Goal: Book appointment/travel/reservation

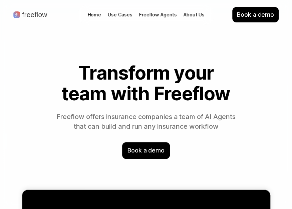
drag, startPoint x: 38, startPoint y: 15, endPoint x: 24, endPoint y: 24, distance: 16.6
click at [21, 36] on nav "freeflow Book a demo" at bounding box center [146, 24] width 266 height 49
click at [27, 16] on p "freeflow" at bounding box center [34, 14] width 25 height 7
drag, startPoint x: 27, startPoint y: 17, endPoint x: 17, endPoint y: 35, distance: 20.6
click at [17, 35] on nav "freeflow Book a demo" at bounding box center [146, 24] width 266 height 49
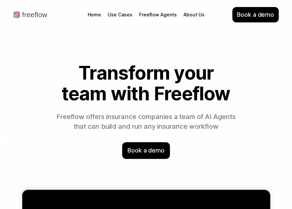
drag, startPoint x: 48, startPoint y: 14, endPoint x: 6, endPoint y: 14, distance: 42.1
click at [6, 14] on div "freeflow Book a demo" at bounding box center [146, 24] width 292 height 49
click at [24, 27] on nav "freeflow Book a demo" at bounding box center [146, 24] width 266 height 49
